Goal: Find specific page/section: Find specific page/section

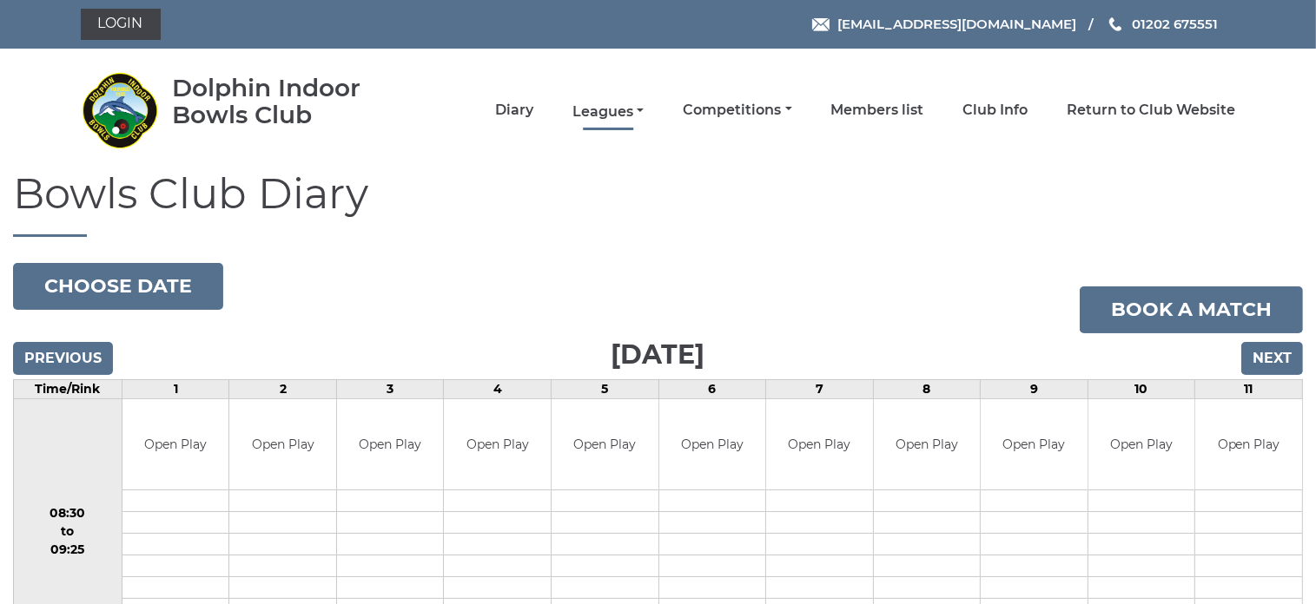
click at [611, 109] on link "Leagues" at bounding box center [607, 111] width 71 height 19
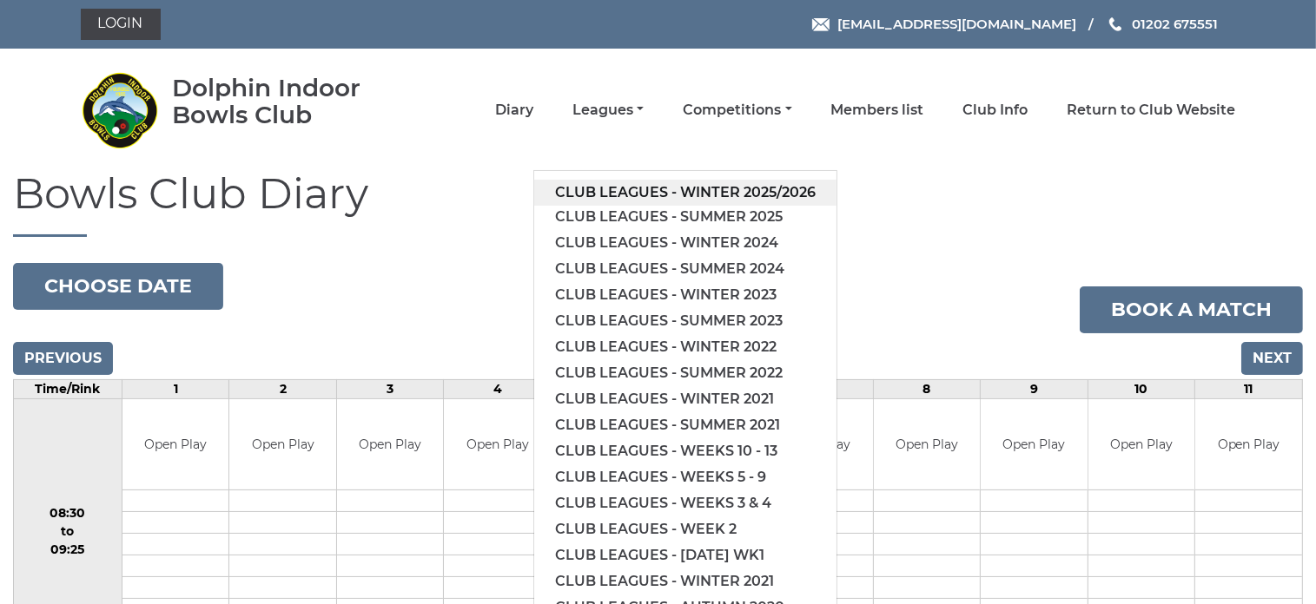
click at [630, 189] on link "Club leagues - Winter 2025/2026" at bounding box center [685, 193] width 302 height 26
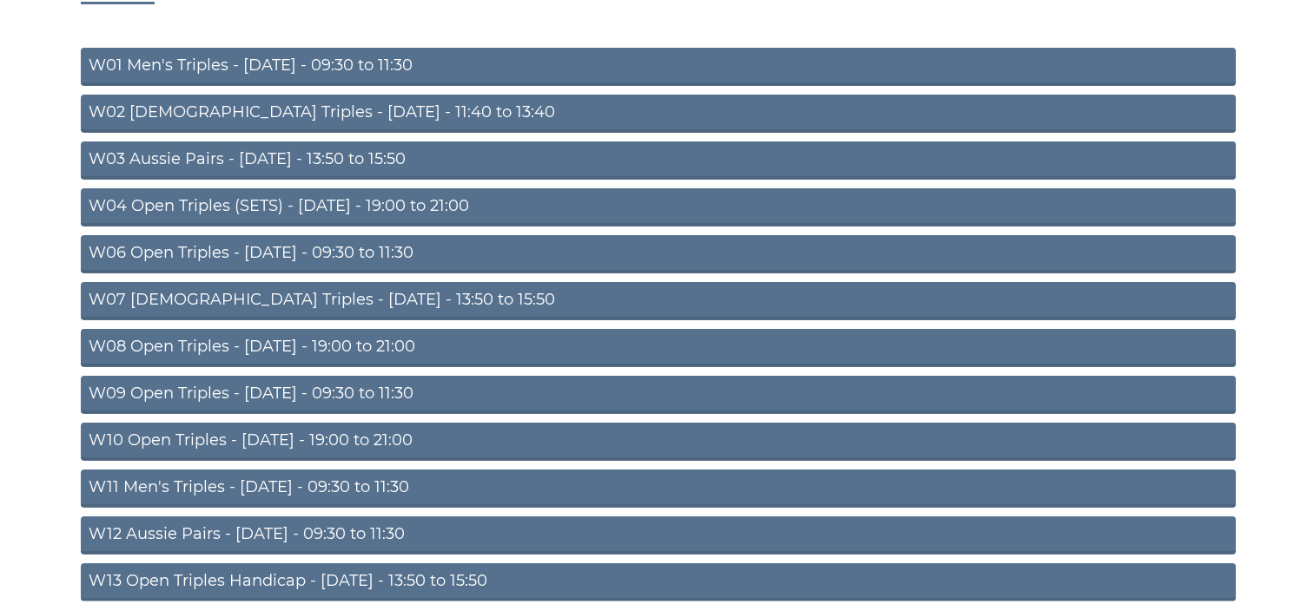
scroll to position [261, 0]
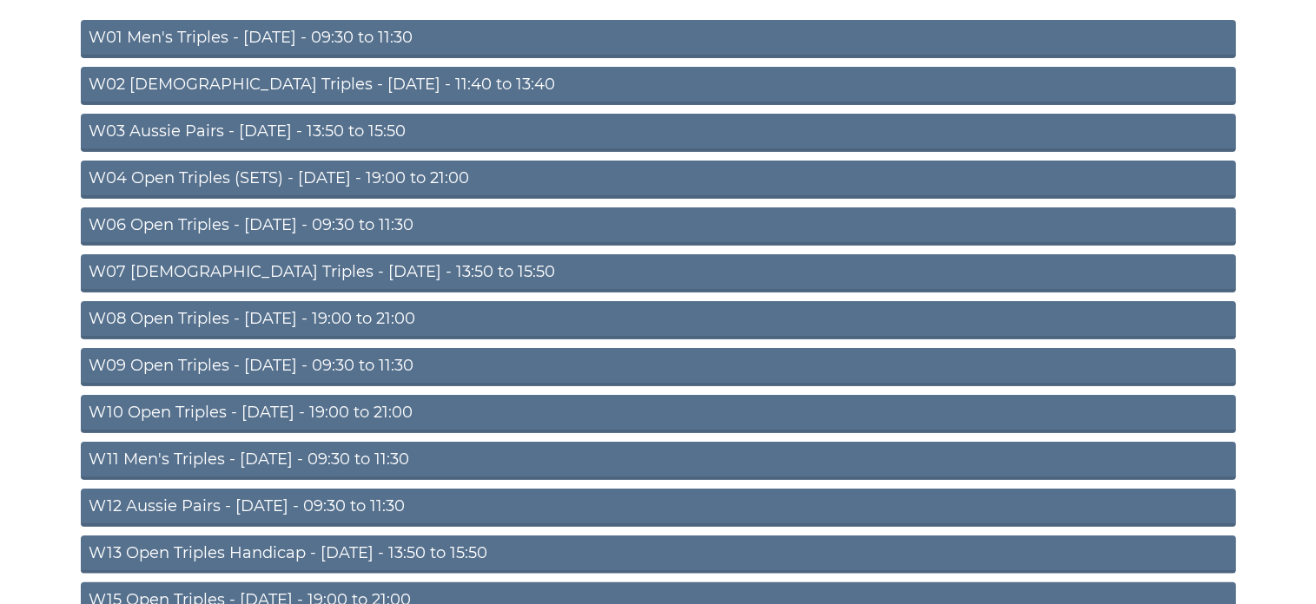
click at [167, 458] on link "W11 Men's Triples - Thursday - 09:30 to 11:30" at bounding box center [658, 461] width 1155 height 38
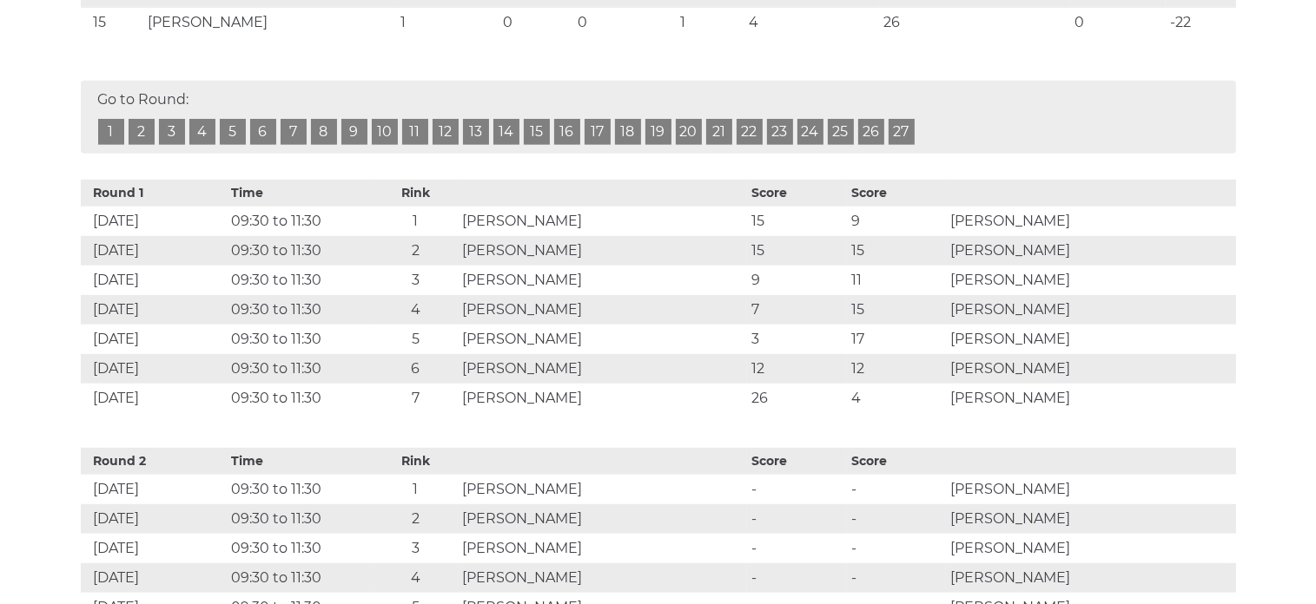
scroll to position [608, 0]
